Goal: Task Accomplishment & Management: Manage account settings

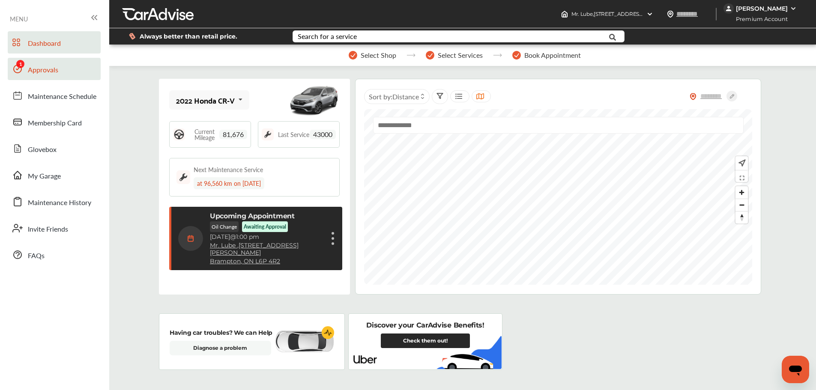
click at [42, 79] on link "Approvals" at bounding box center [54, 69] width 93 height 22
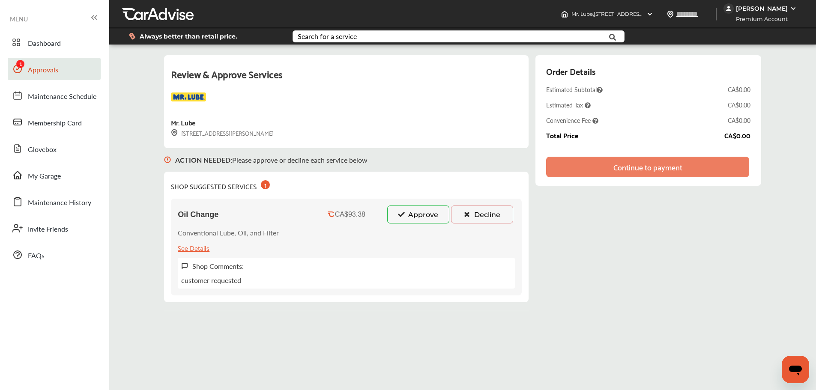
click at [405, 215] on icon at bounding box center [401, 214] width 8 height 6
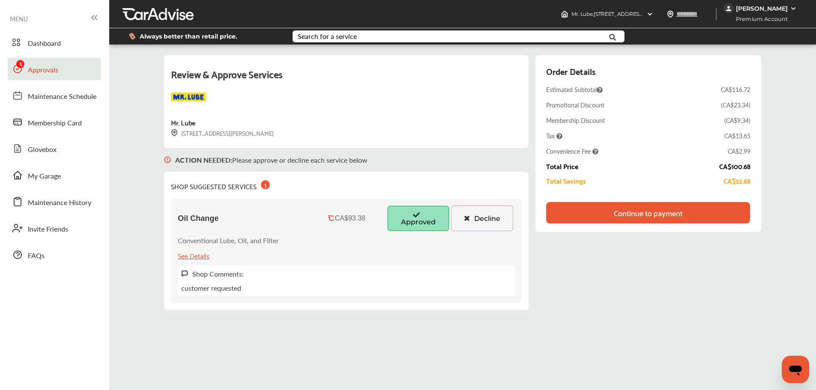
click at [607, 221] on div "Continue to payment" at bounding box center [647, 212] width 203 height 21
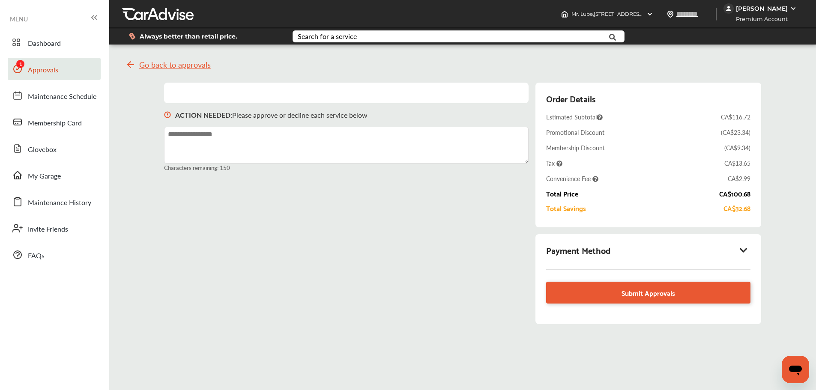
click at [748, 251] on icon at bounding box center [743, 250] width 10 height 9
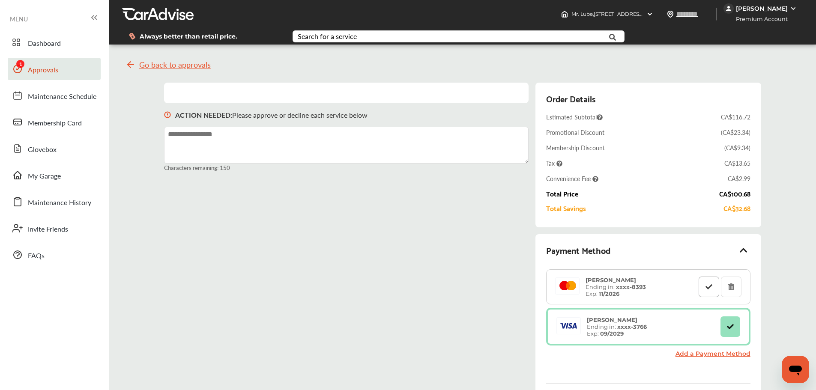
click at [712, 288] on icon at bounding box center [709, 287] width 8 height 6
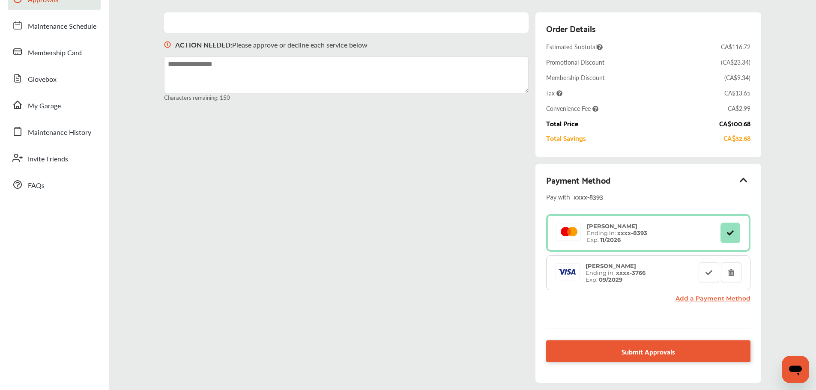
scroll to position [86, 0]
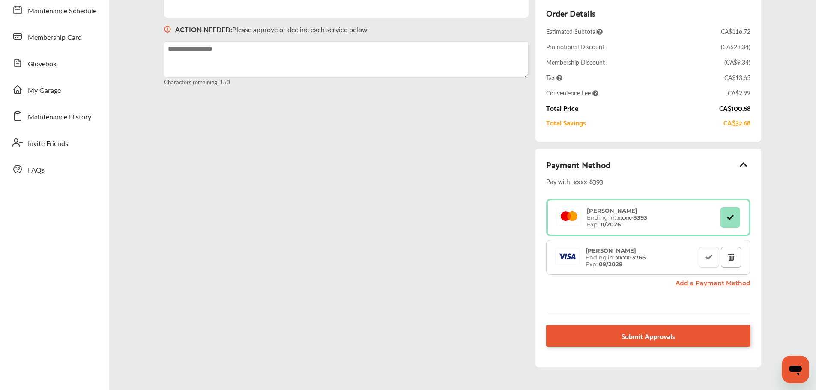
click at [735, 260] on icon at bounding box center [731, 257] width 8 height 6
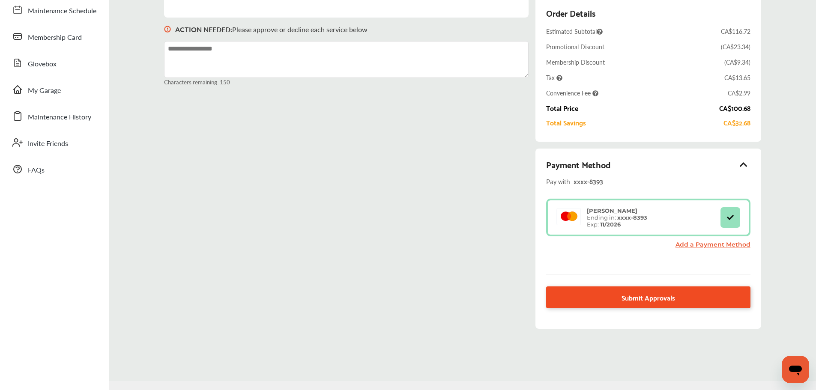
click at [653, 300] on span "Submit Approvals" at bounding box center [649, 298] width 54 height 12
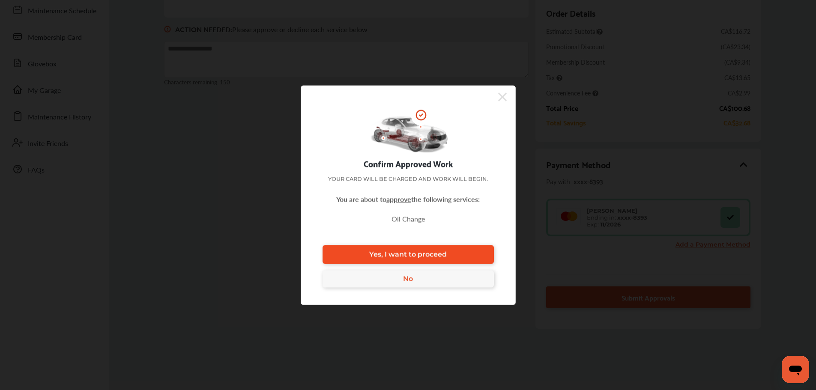
click at [482, 252] on link "Yes, I want to proceed" at bounding box center [408, 254] width 171 height 19
